Goal: Transaction & Acquisition: Purchase product/service

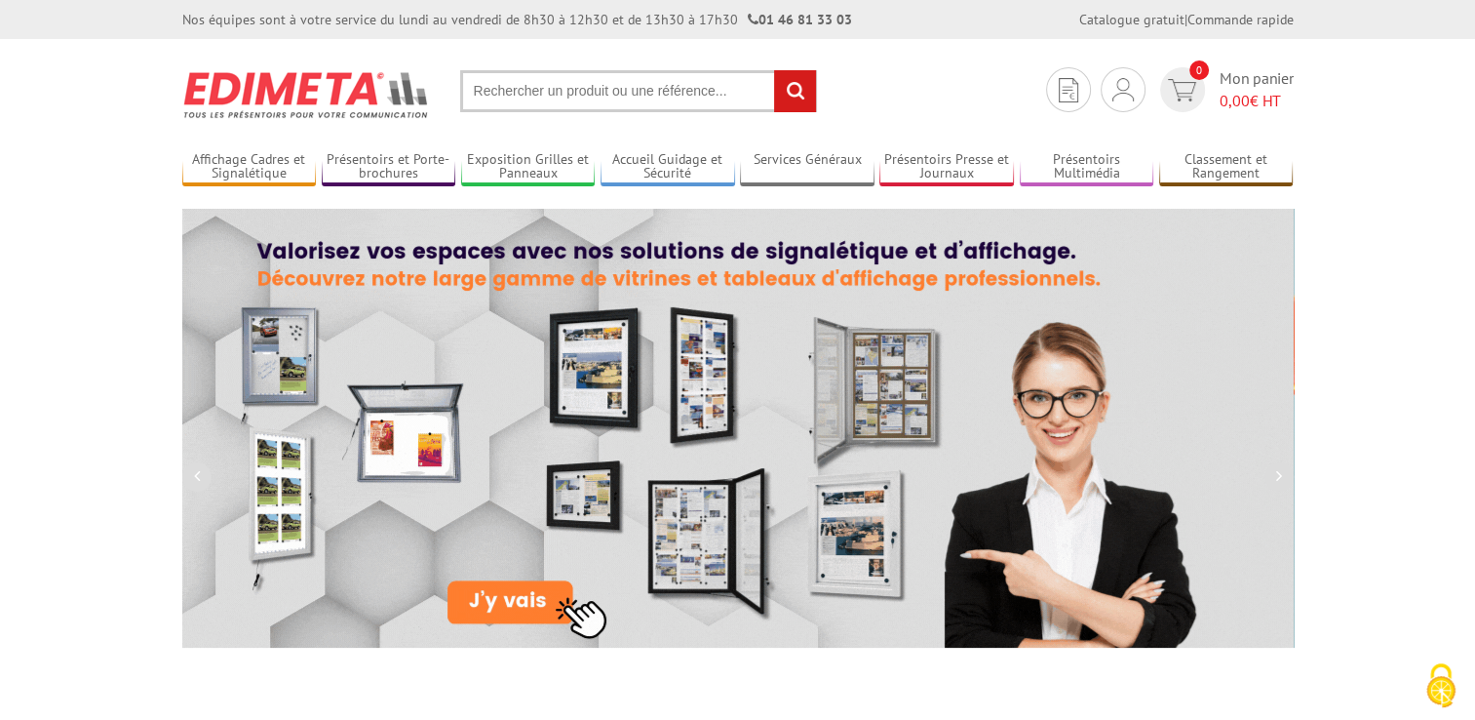
click at [517, 104] on input "text" at bounding box center [638, 91] width 357 height 42
paste input "• 1 toner E460X11E"
drag, startPoint x: 513, startPoint y: 96, endPoint x: 463, endPoint y: 86, distance: 50.7
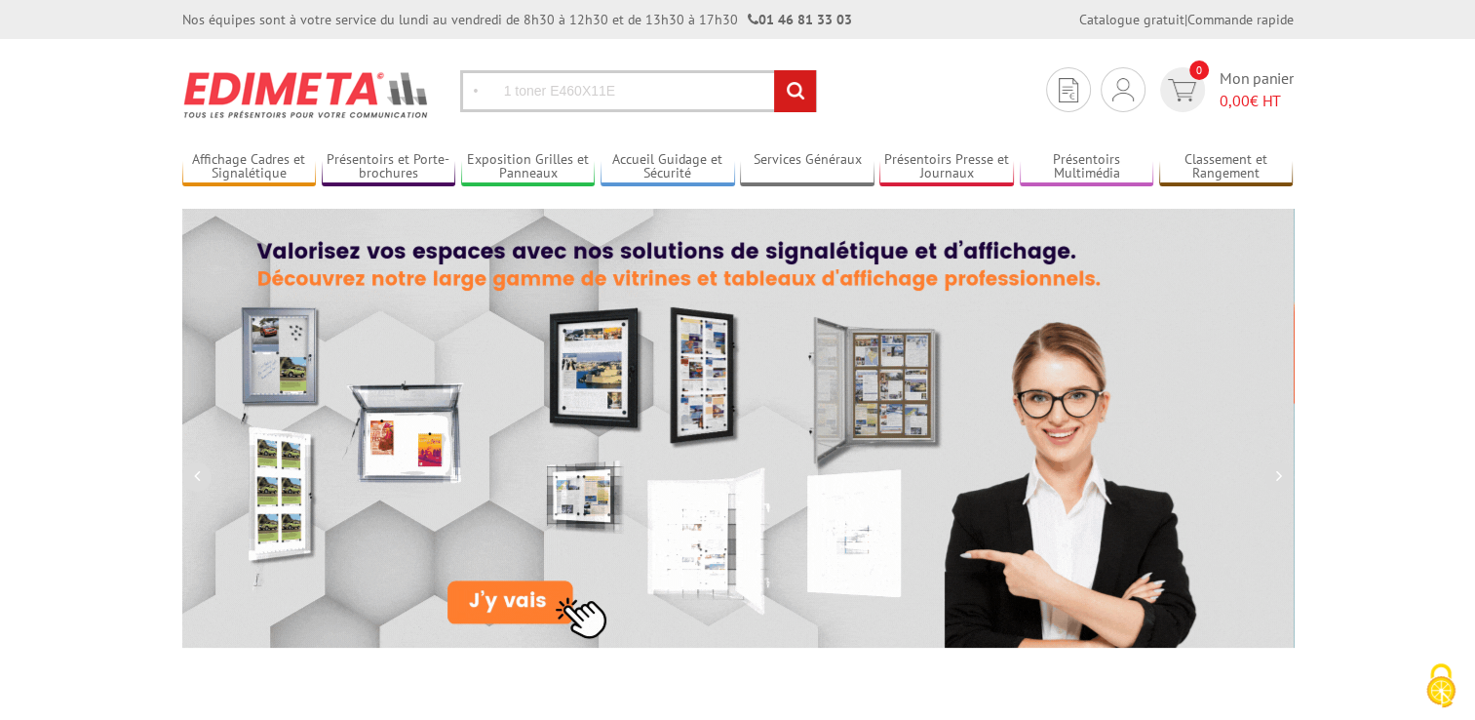
click at [463, 86] on input "• 1 toner E460X11E" at bounding box center [638, 91] width 357 height 42
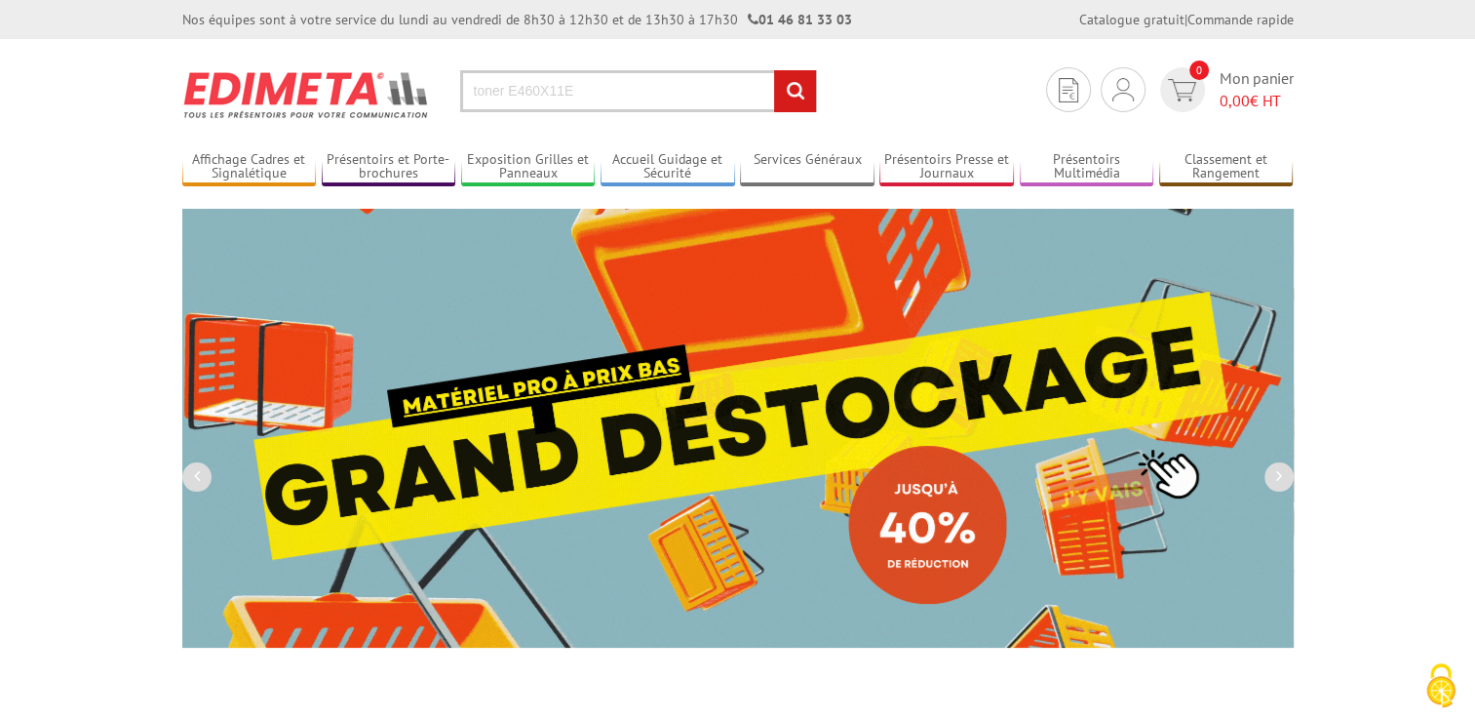
type input "toner E460X11E"
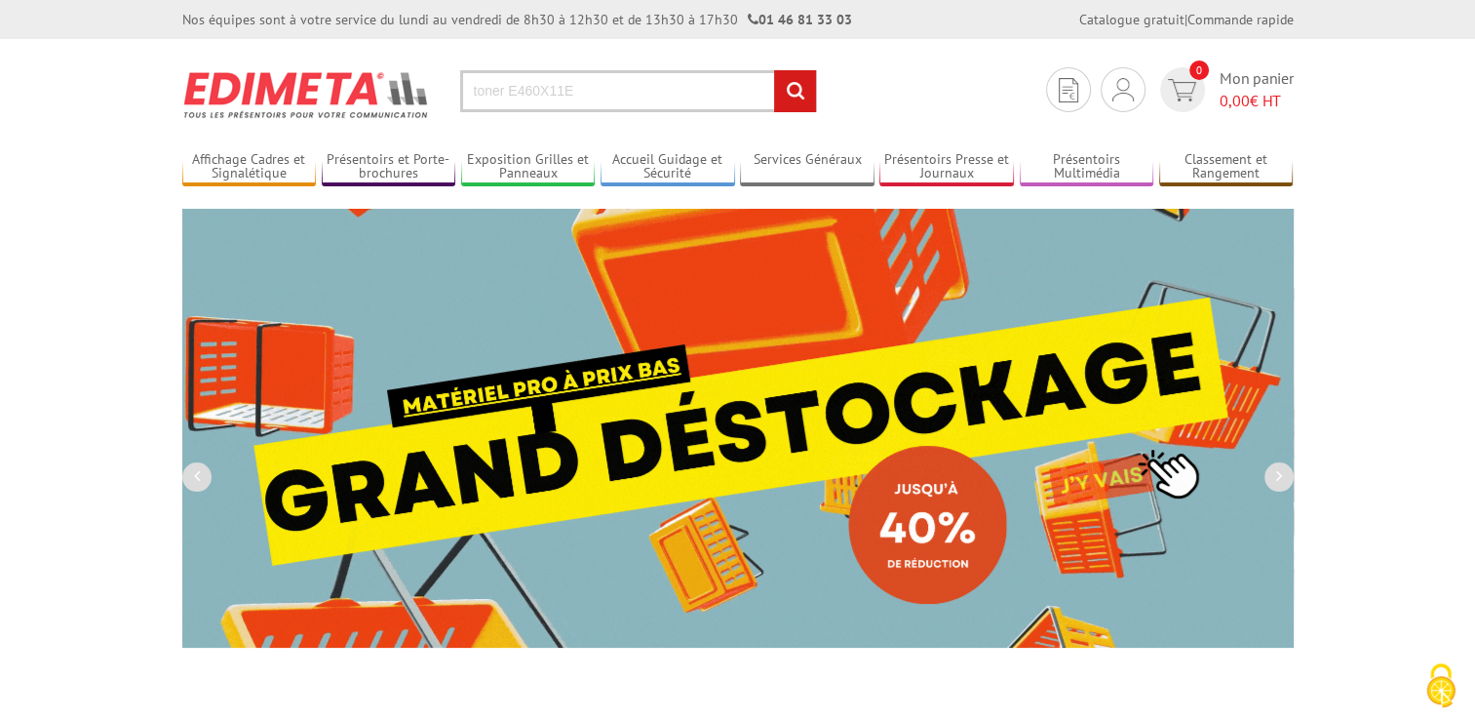
click at [788, 91] on input "rechercher" at bounding box center [795, 91] width 42 height 42
